Goal: Task Accomplishment & Management: Use online tool/utility

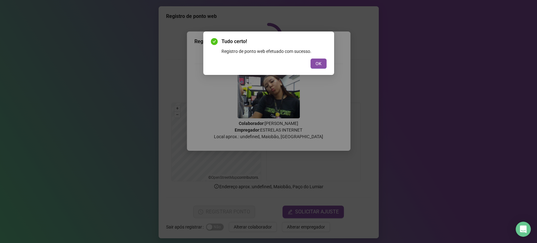
click at [315, 71] on div "Tudo certo! Registro de ponto web efetuado com sucesso. OK" at bounding box center [268, 52] width 131 height 43
click at [313, 64] on button "OK" at bounding box center [319, 64] width 16 height 10
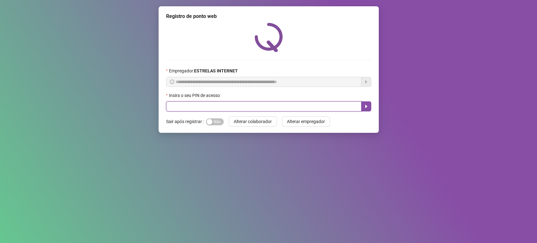
click at [239, 109] on input "text" at bounding box center [263, 106] width 195 height 10
type input "*****"
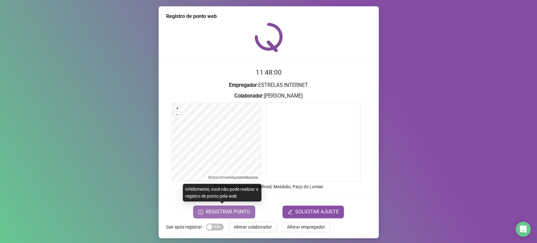
click at [226, 212] on span "REGISTRAR PONTO" at bounding box center [228, 212] width 44 height 8
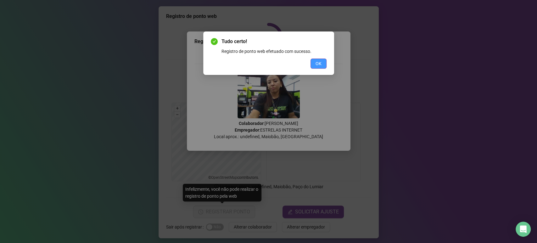
click at [321, 66] on span "OK" at bounding box center [319, 63] width 6 height 7
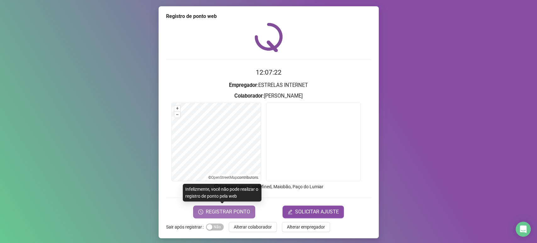
click at [235, 212] on span "REGISTRAR PONTO" at bounding box center [228, 212] width 44 height 8
